Goal: Navigation & Orientation: Find specific page/section

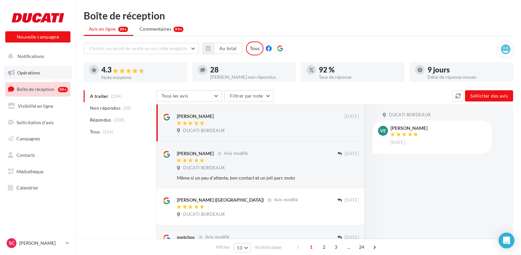
click at [45, 69] on link "Opérations" at bounding box center [38, 73] width 68 height 14
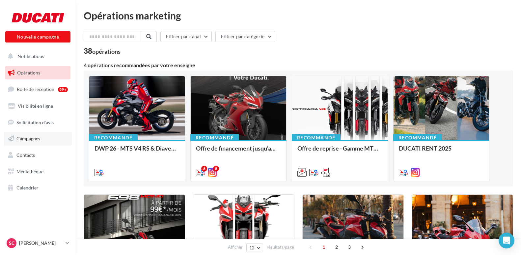
click at [25, 140] on span "Campagnes" at bounding box center [28, 139] width 24 height 6
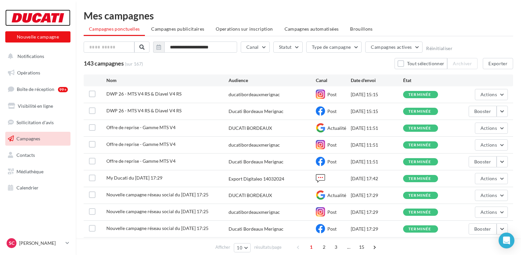
click at [29, 25] on div at bounding box center [38, 18] width 53 height 16
